Goal: Information Seeking & Learning: Learn about a topic

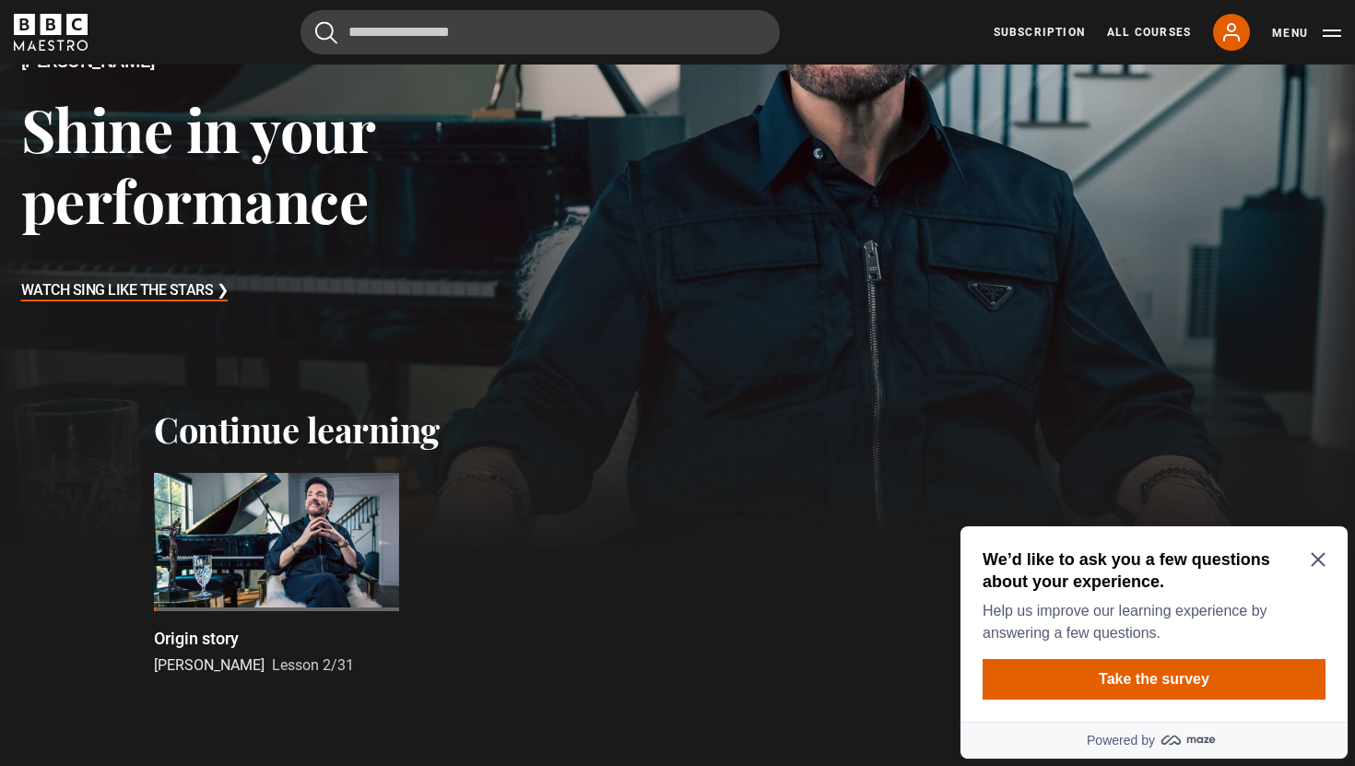
scroll to position [296, 0]
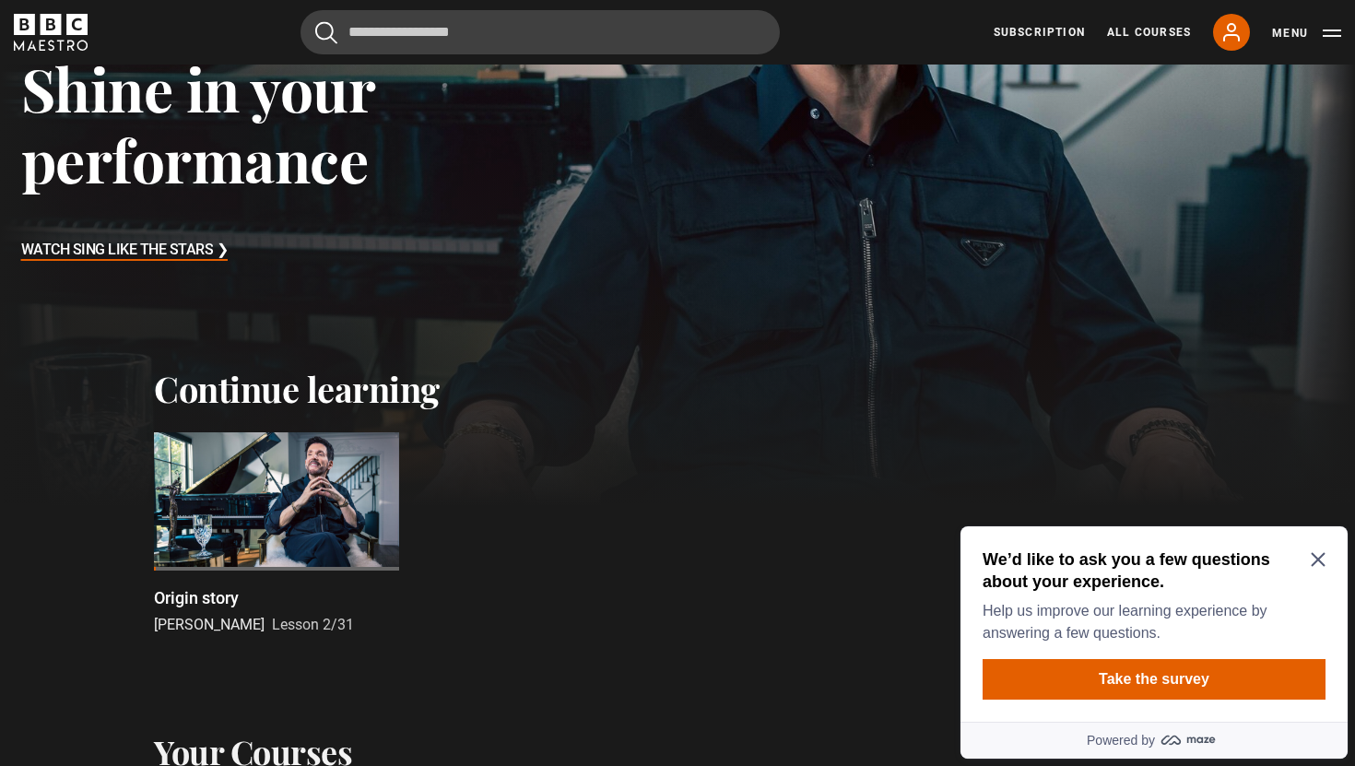
click at [252, 528] on div at bounding box center [276, 501] width 245 height 138
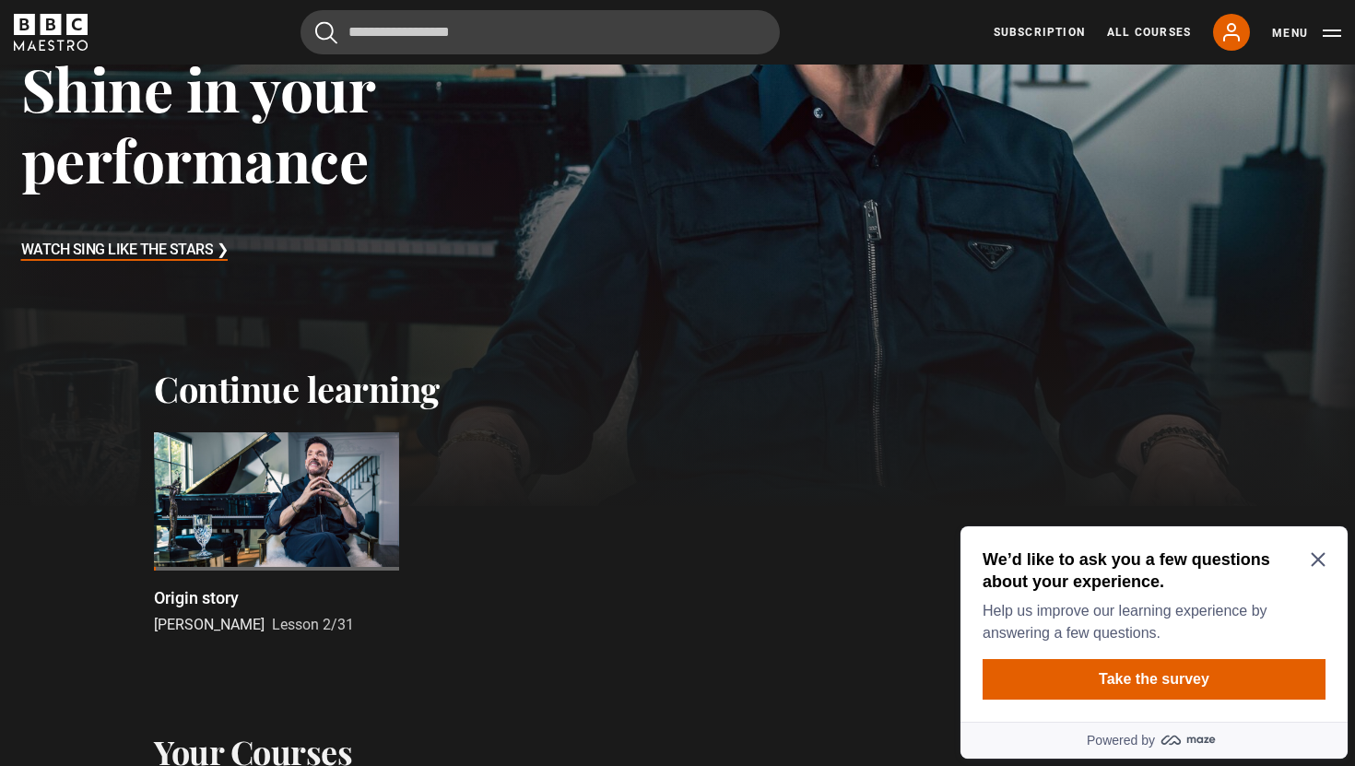
click at [139, 260] on h3 "Watch Sing Like the Stars ❯" at bounding box center [124, 251] width 207 height 28
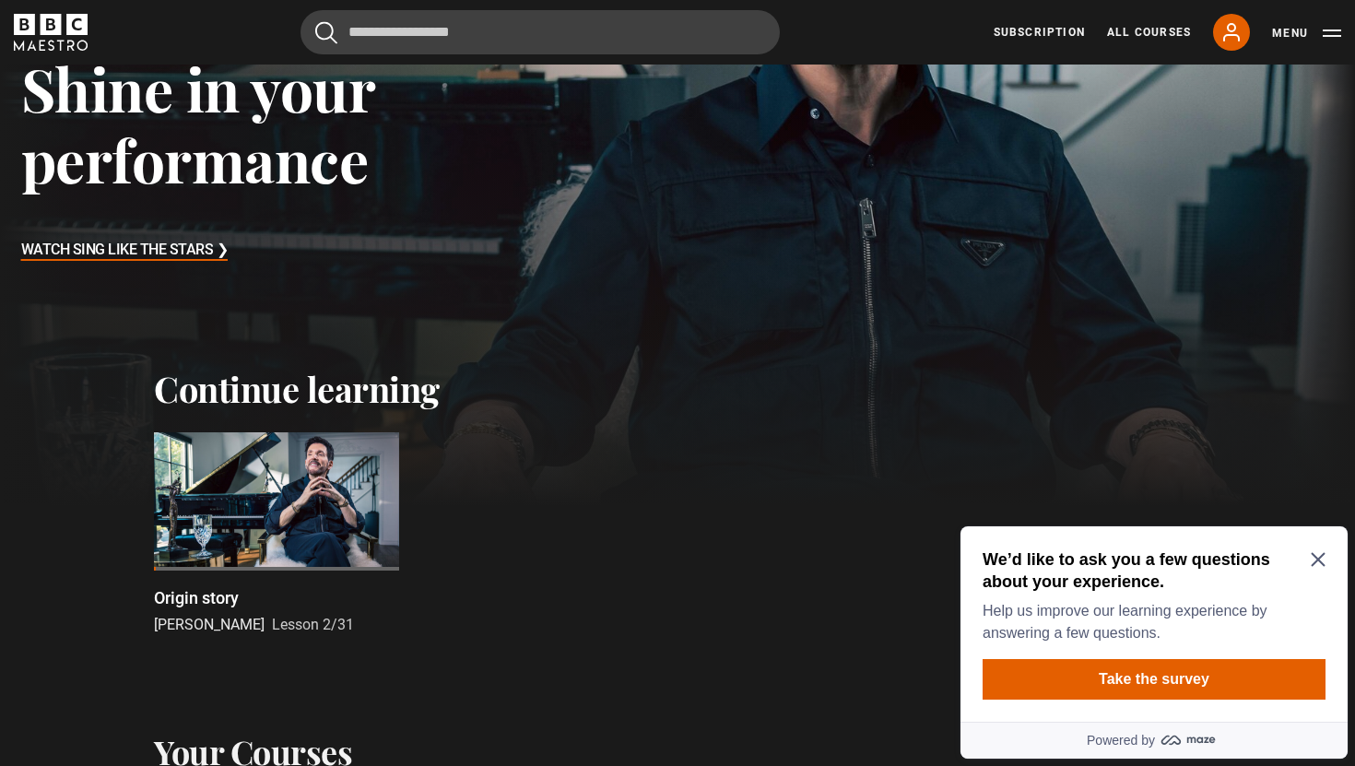
click at [1323, 562] on icon "Close Maze Prompt" at bounding box center [1318, 559] width 15 height 15
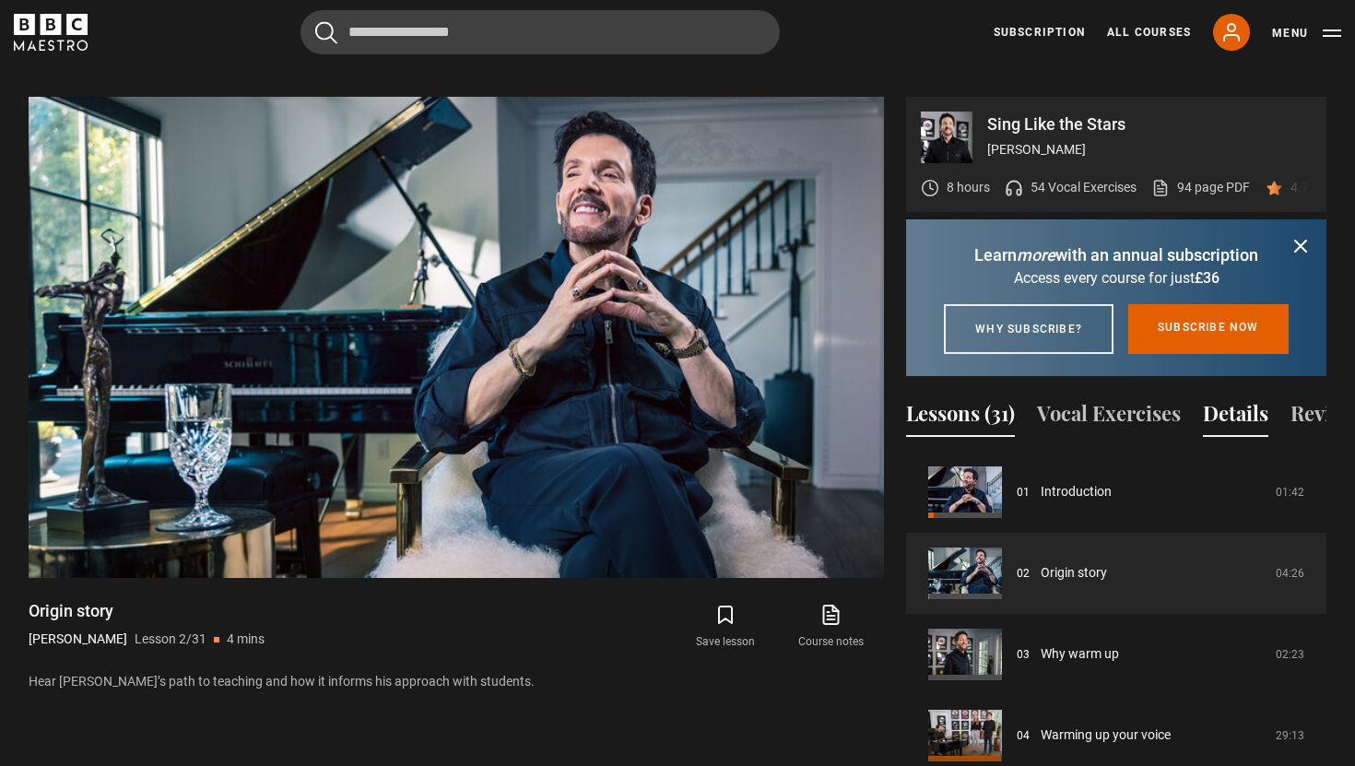
scroll to position [0, 81]
click at [1263, 418] on button "Reviews (60)" at bounding box center [1269, 417] width 115 height 39
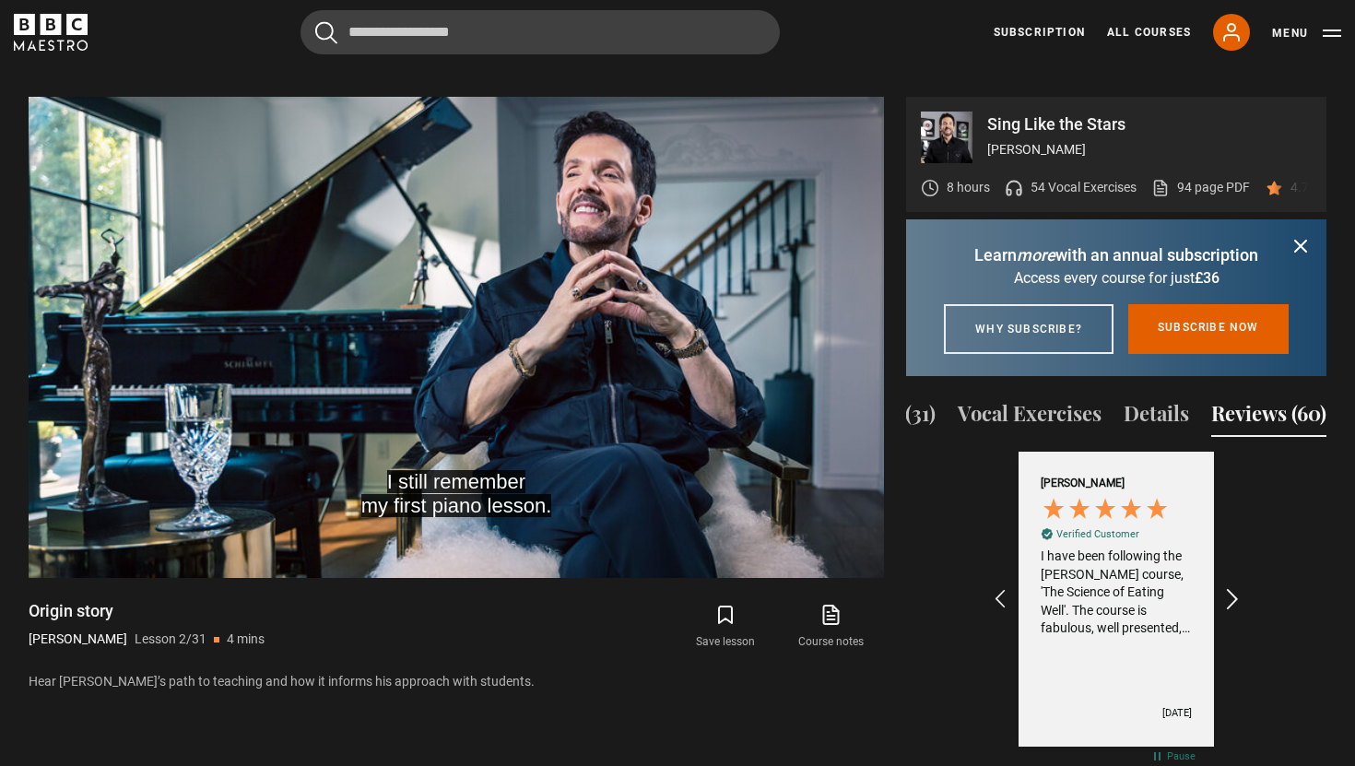
click at [1234, 597] on icon "REVIEWS.io Carousel Scroll Right" at bounding box center [1234, 599] width 26 height 26
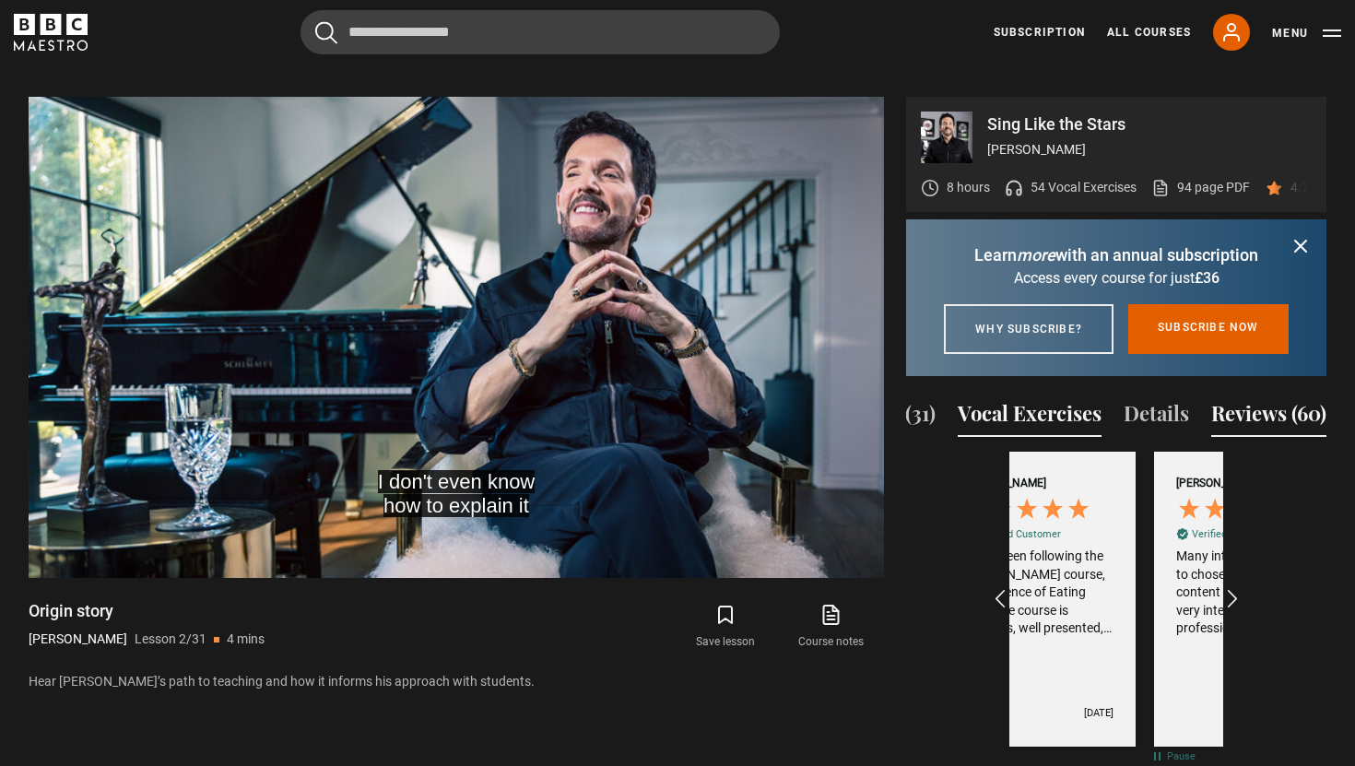
click at [1046, 423] on button "Vocal Exercises" at bounding box center [1030, 417] width 144 height 39
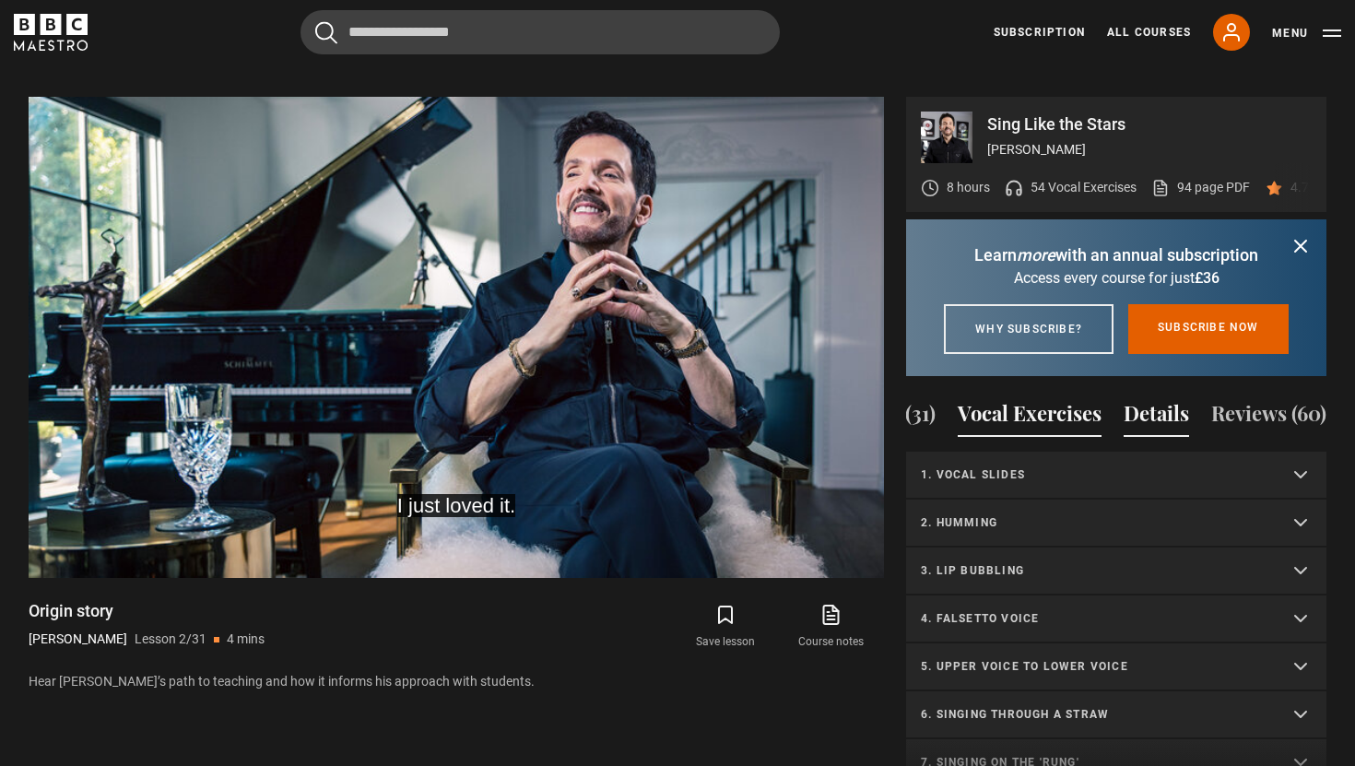
click at [1143, 414] on button "Details" at bounding box center [1156, 417] width 65 height 39
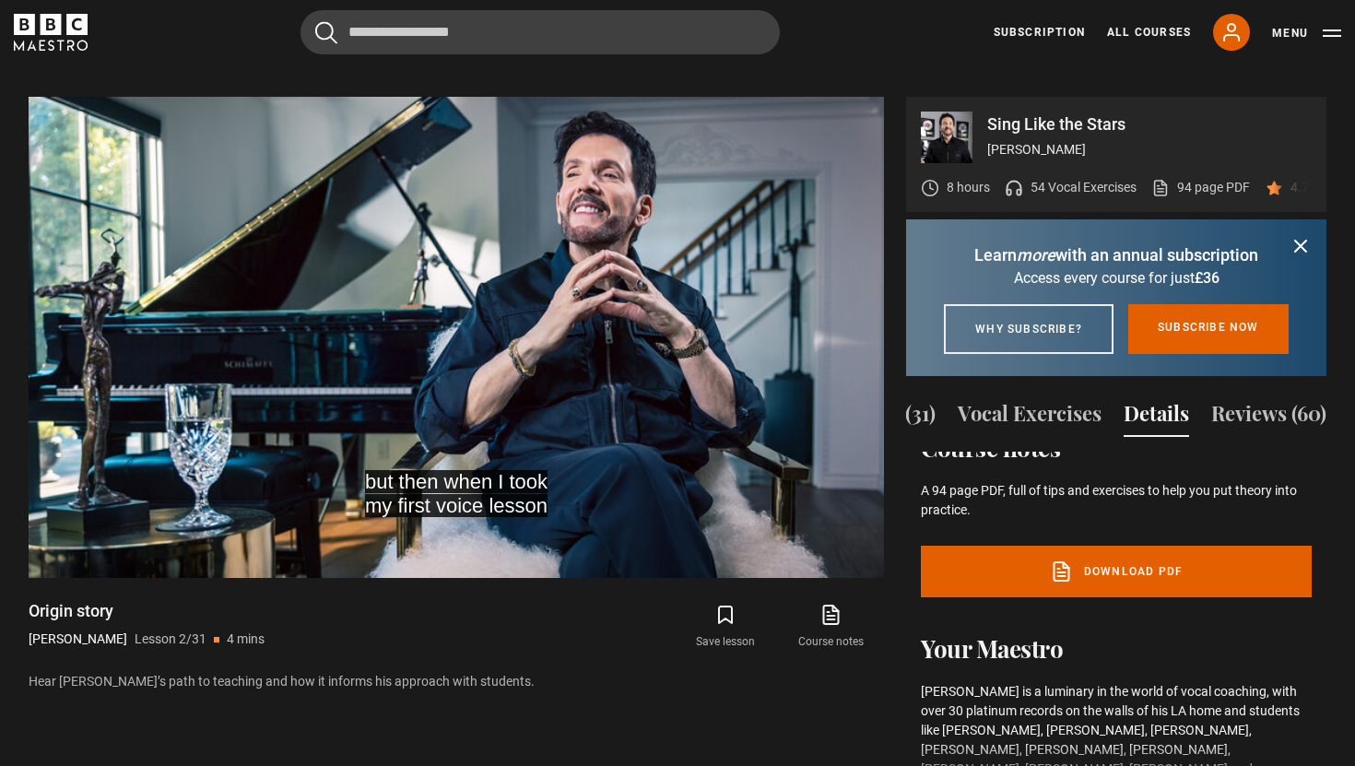
scroll to position [339, 0]
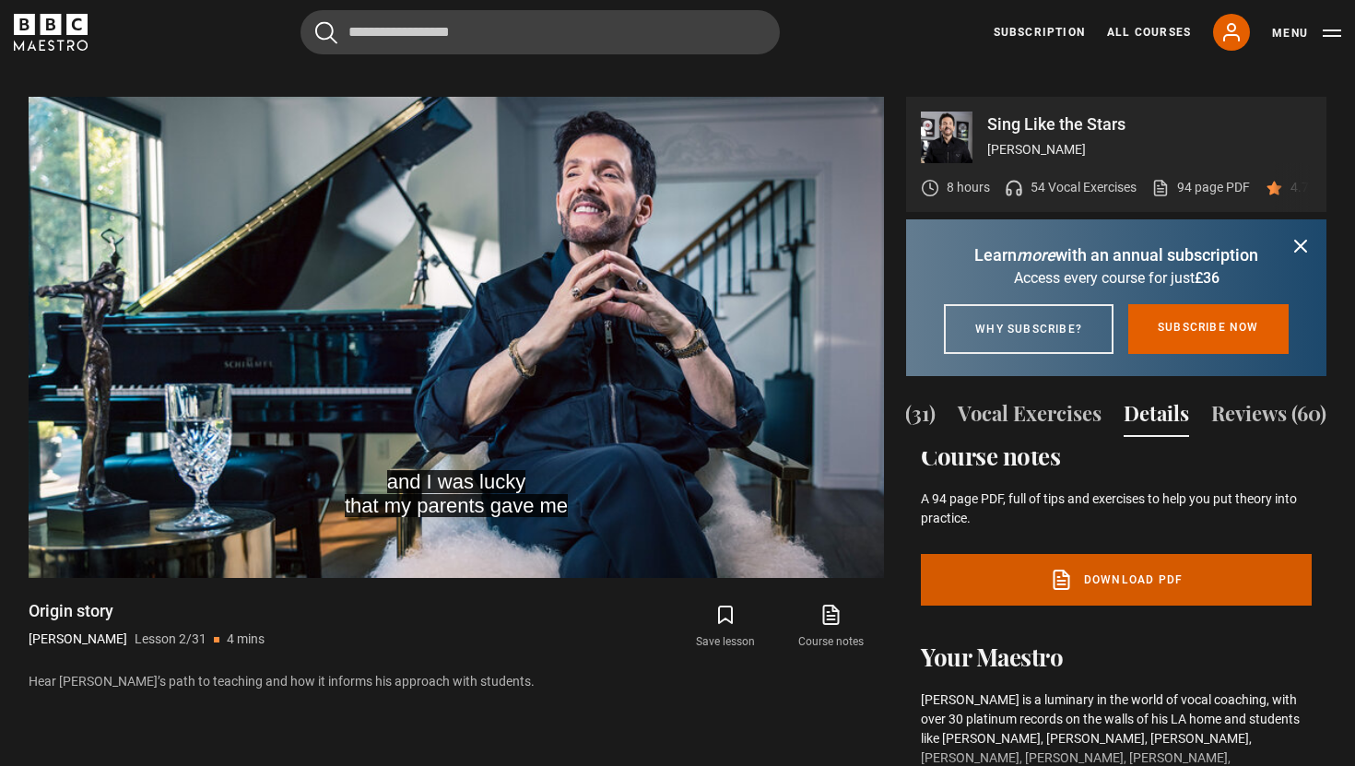
click at [1098, 605] on link "Download PDF" at bounding box center [1116, 580] width 391 height 52
